Goal: Find specific page/section: Find specific page/section

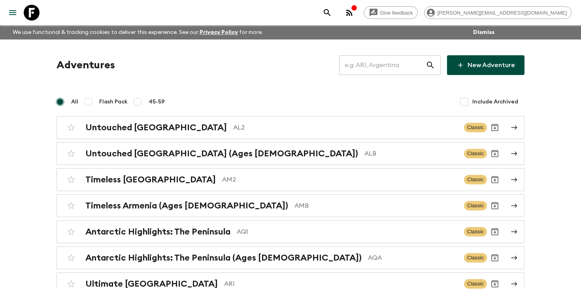
click at [387, 64] on input "text" at bounding box center [382, 65] width 87 height 22
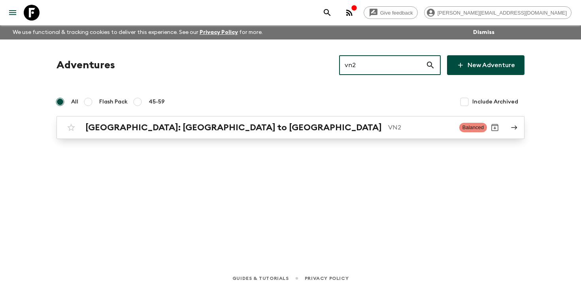
type input "vn2"
click at [388, 127] on p "VN2" at bounding box center [420, 127] width 65 height 9
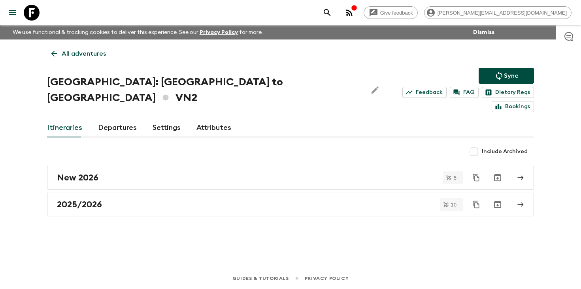
click at [120, 119] on link "Departures" at bounding box center [117, 128] width 39 height 19
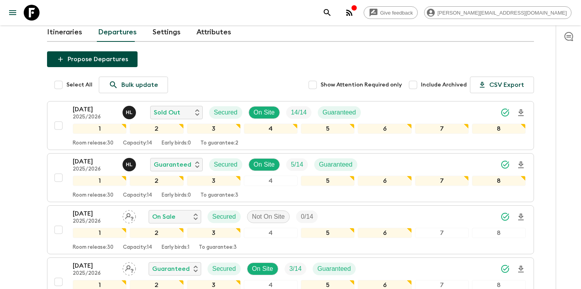
scroll to position [73, 0]
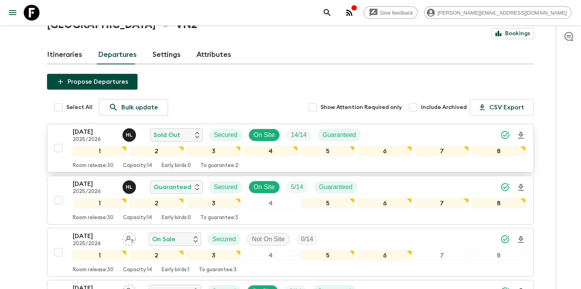
click at [399, 127] on div "[DATE] 2025/2026 H L Sold Out Secured On Site 14 / 14 Guaranteed" at bounding box center [299, 135] width 453 height 16
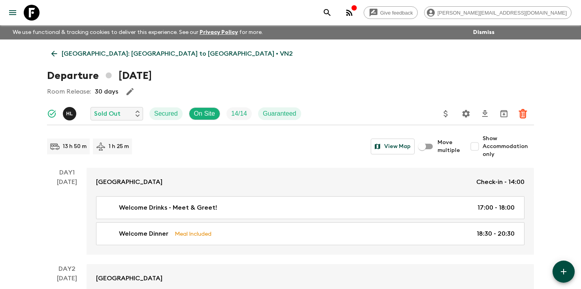
click at [467, 117] on icon "Settings" at bounding box center [465, 113] width 9 height 9
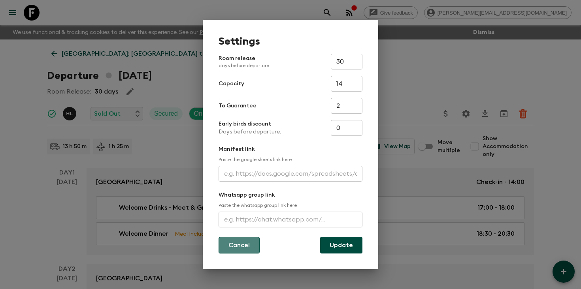
click at [246, 249] on button "Cancel" at bounding box center [239, 245] width 41 height 17
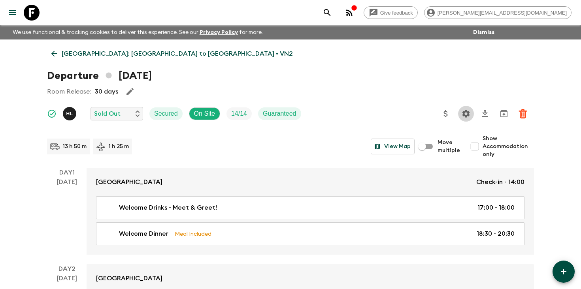
click at [466, 118] on icon "Settings" at bounding box center [465, 113] width 9 height 9
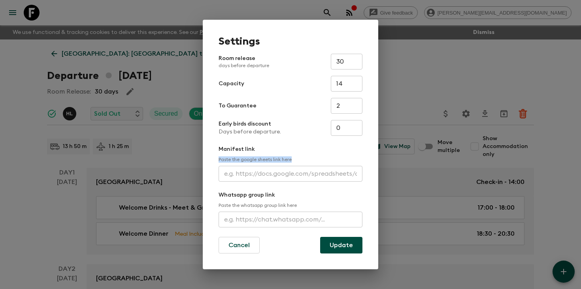
click at [550, 157] on div "Settings Room release days before departure 30 ​ Capacity 14 ​ To Guarantee 2 ​…" at bounding box center [290, 144] width 581 height 289
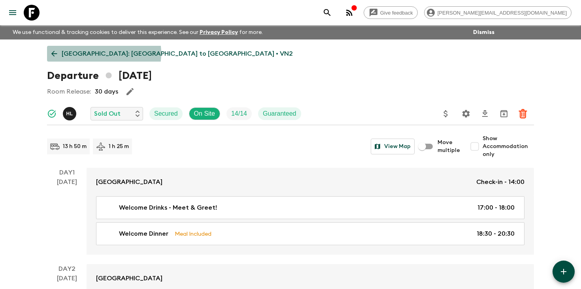
click at [96, 53] on p "[GEOGRAPHIC_DATA]: [GEOGRAPHIC_DATA] to [GEOGRAPHIC_DATA] • VN2" at bounding box center [177, 53] width 231 height 9
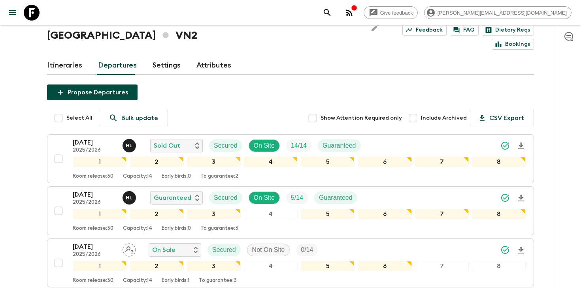
scroll to position [89, 0]
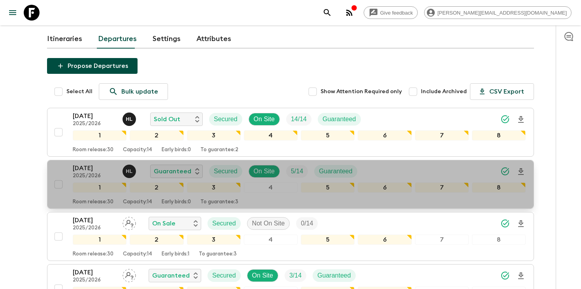
click at [374, 164] on div "[DATE] 2025/2026 H L Guaranteed Secured On Site 5 / 14 Guaranteed" at bounding box center [299, 172] width 453 height 16
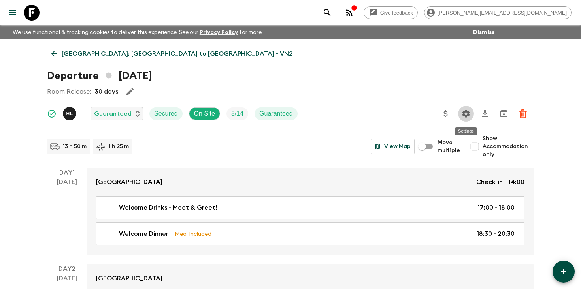
click at [464, 118] on icon "Settings" at bounding box center [465, 113] width 9 height 9
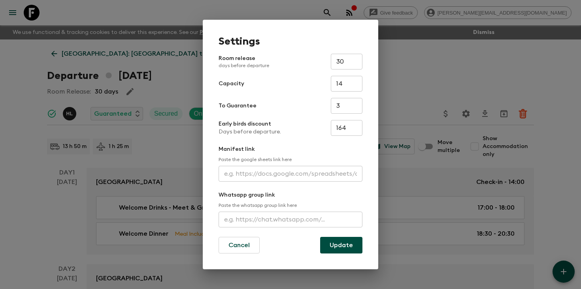
click at [464, 118] on div "Settings Room release days before departure 30 ​ Capacity 14 ​ To Guarantee 3 ​…" at bounding box center [290, 144] width 581 height 289
